Goal: Task Accomplishment & Management: Complete application form

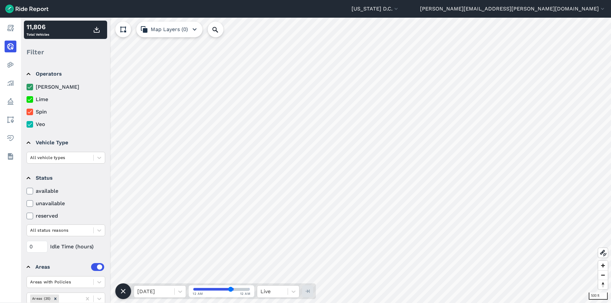
drag, startPoint x: 21, startPoint y: 99, endPoint x: 221, endPoint y: 1, distance: 222.3
click at [16, 99] on link "Policy" at bounding box center [11, 102] width 12 height 12
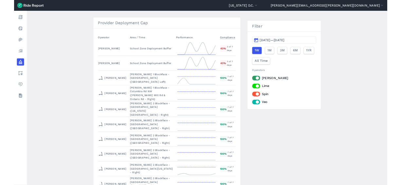
scroll to position [1180, 0]
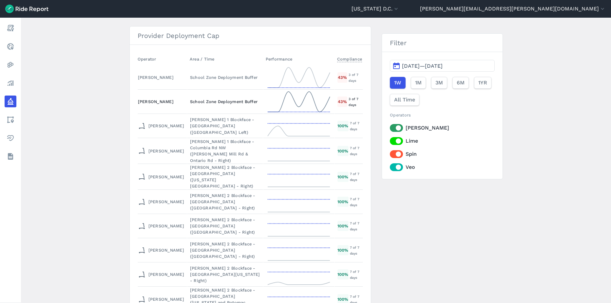
click at [216, 101] on div "School Zone Deployment Buffer" at bounding box center [225, 102] width 70 height 6
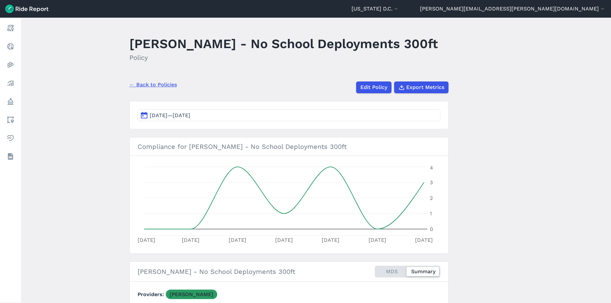
click at [183, 111] on button "Sep 23, 2025—Sep 29, 2025" at bounding box center [289, 115] width 303 height 12
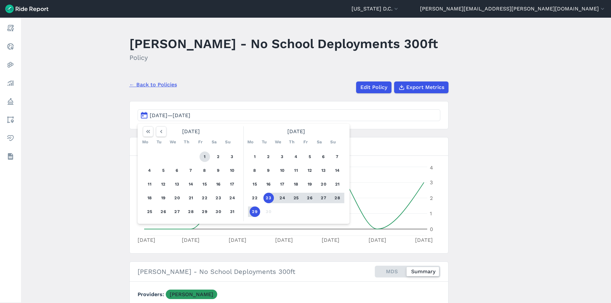
click at [201, 160] on button "1" at bounding box center [205, 157] width 10 height 10
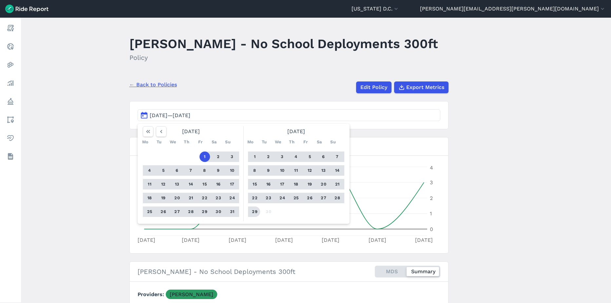
click at [250, 211] on button "29" at bounding box center [255, 212] width 10 height 10
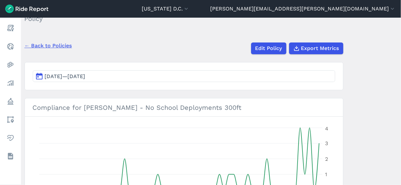
scroll to position [33, 0]
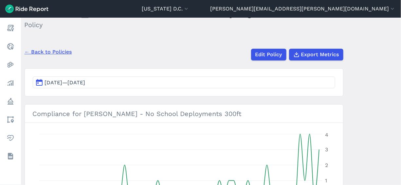
click at [60, 54] on link "← Back to Policies" at bounding box center [49, 52] width 48 height 8
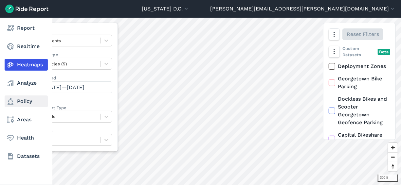
click at [24, 99] on link "Policy" at bounding box center [26, 102] width 43 height 12
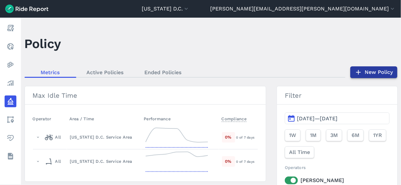
click at [374, 74] on link "New Policy" at bounding box center [374, 73] width 47 height 12
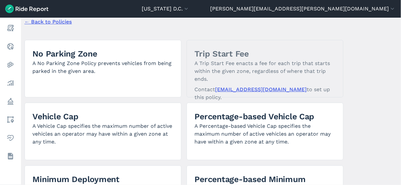
scroll to position [27, 0]
